Goal: Information Seeking & Learning: Learn about a topic

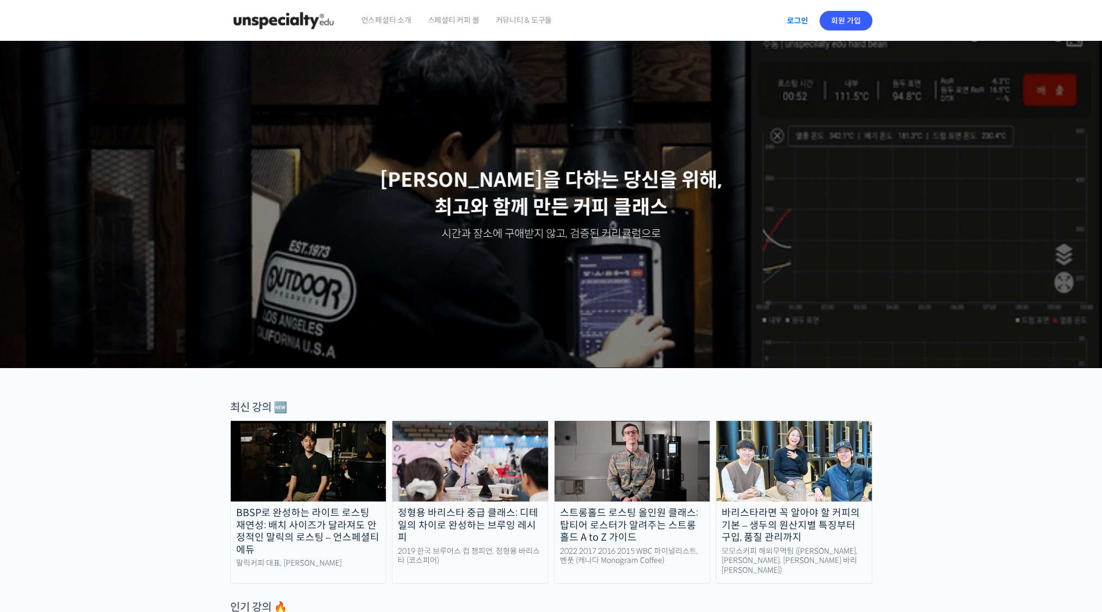
click at [802, 21] on link "로그인" at bounding box center [797, 20] width 34 height 25
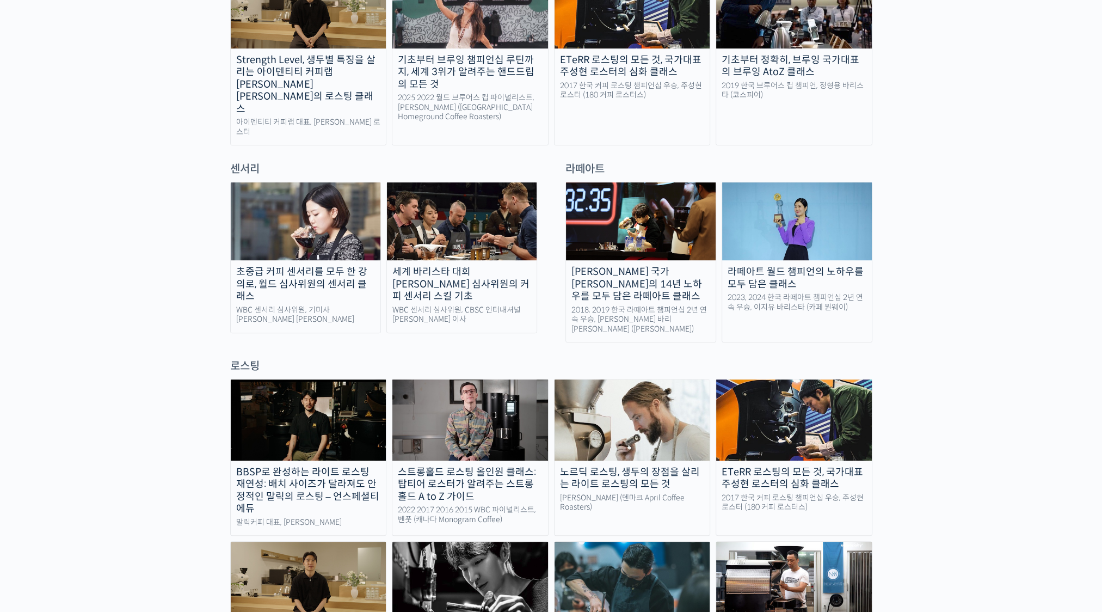
scroll to position [1602, 0]
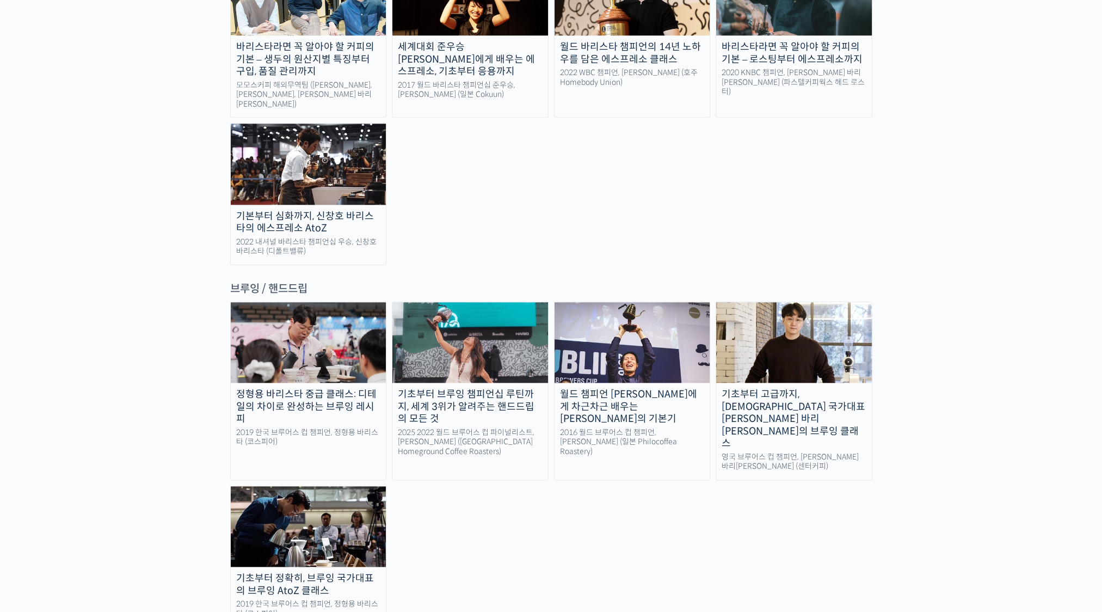
click at [635, 428] on div "2016 월드 브루어스 컵 챔피언, [PERSON_NAME] (일본 Philocoffea Roastery)" at bounding box center [632, 442] width 156 height 29
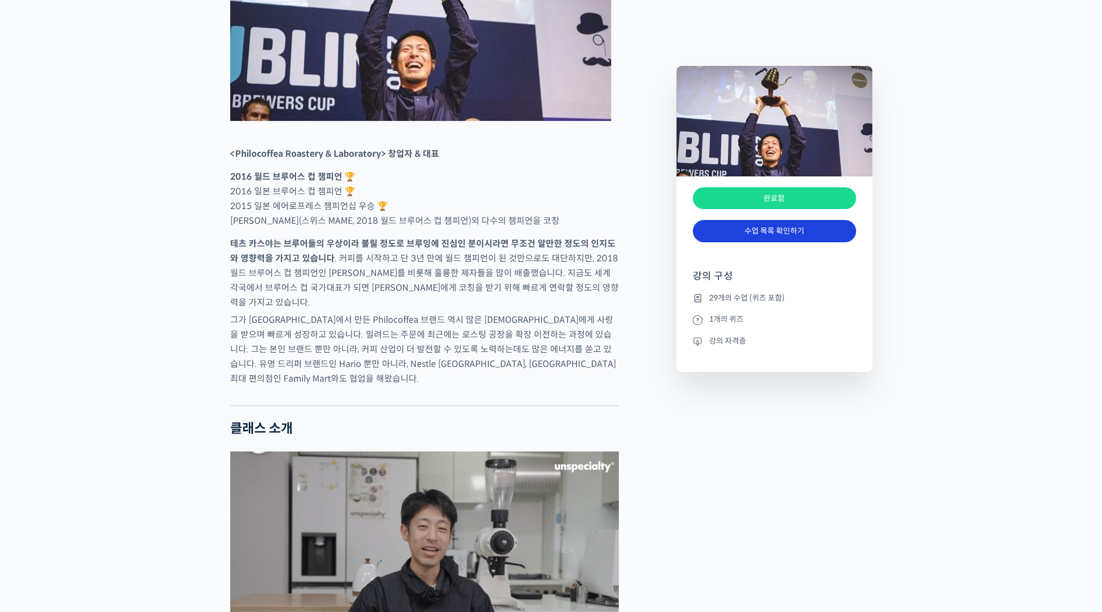
click at [754, 234] on link "수업 목록 확인하기" at bounding box center [774, 231] width 163 height 22
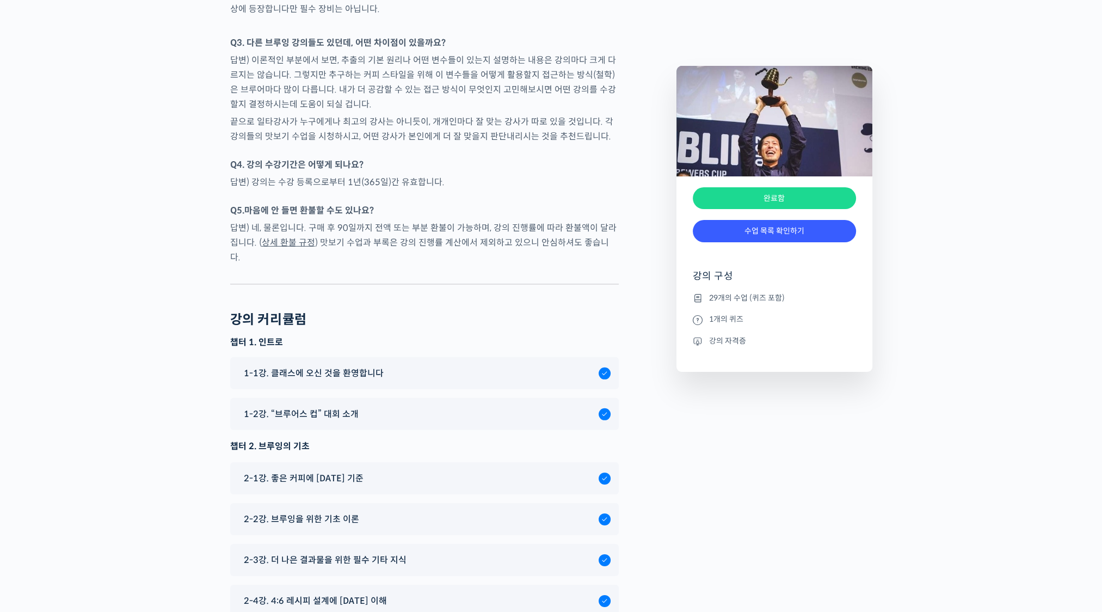
scroll to position [4362, 0]
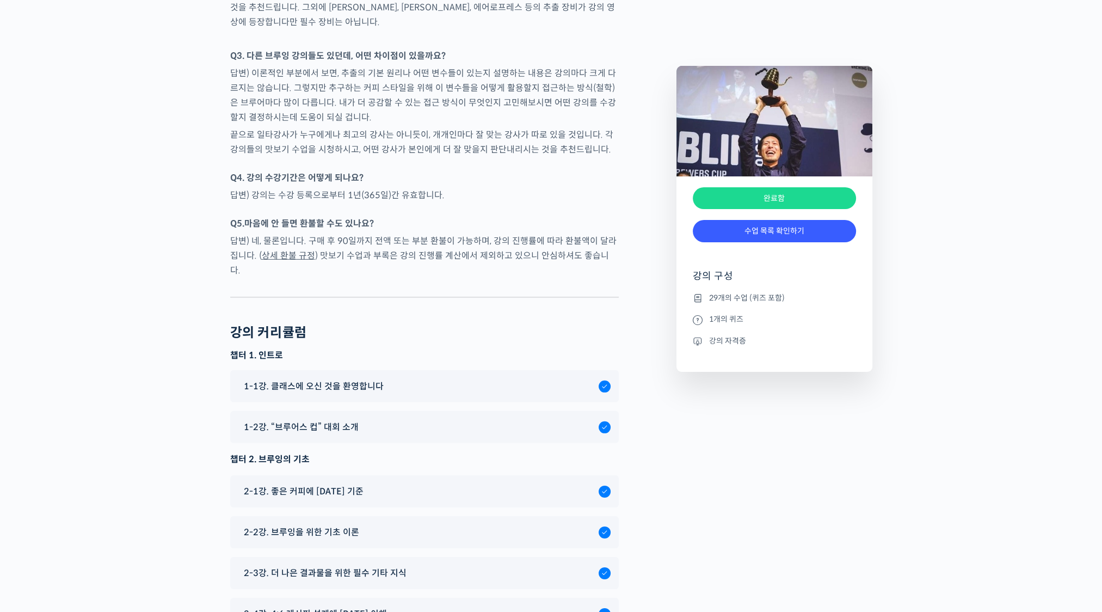
drag, startPoint x: 377, startPoint y: 362, endPoint x: 414, endPoint y: 384, distance: 42.9
click at [377, 379] on span "1-1강. 클래스에 오신 것을 환영합니다" at bounding box center [314, 386] width 140 height 15
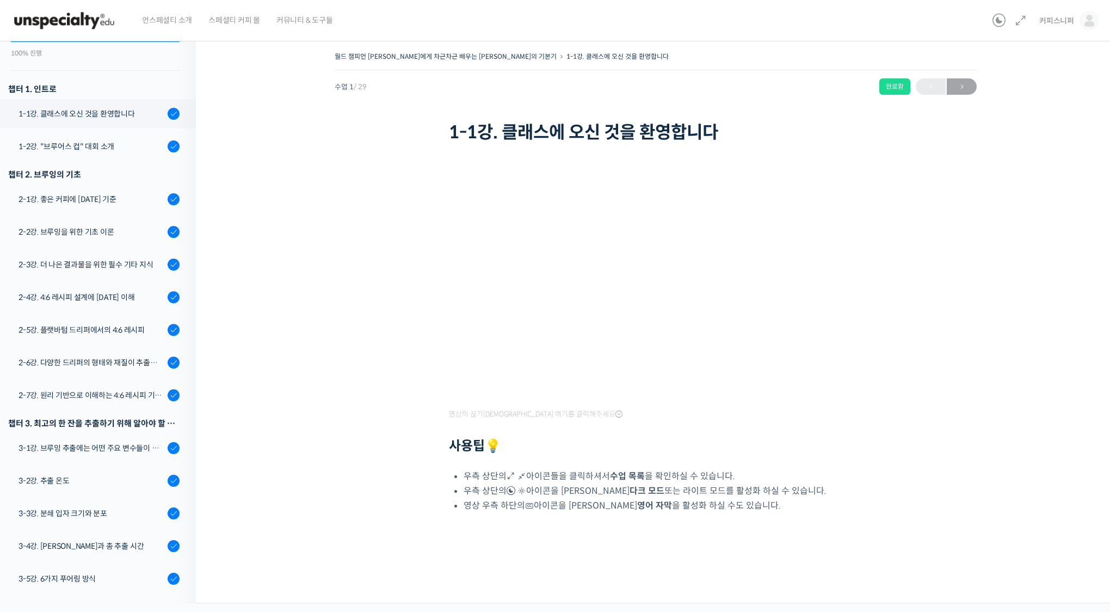
scroll to position [138, 0]
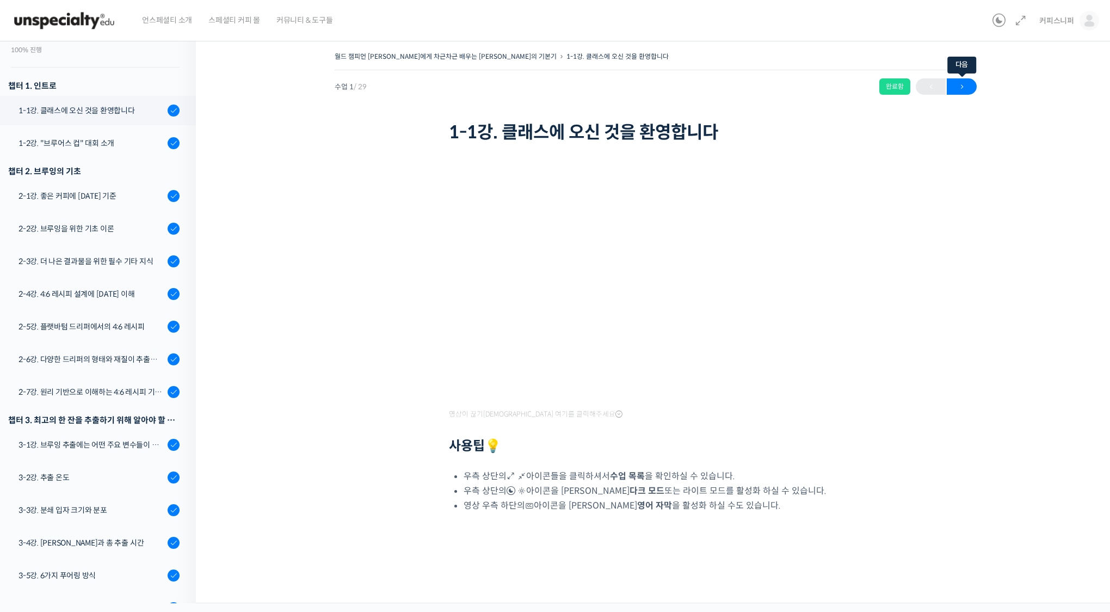
click at [969, 83] on span "→" at bounding box center [962, 86] width 30 height 15
click at [963, 90] on span "→" at bounding box center [962, 86] width 30 height 15
